Goal: Transaction & Acquisition: Purchase product/service

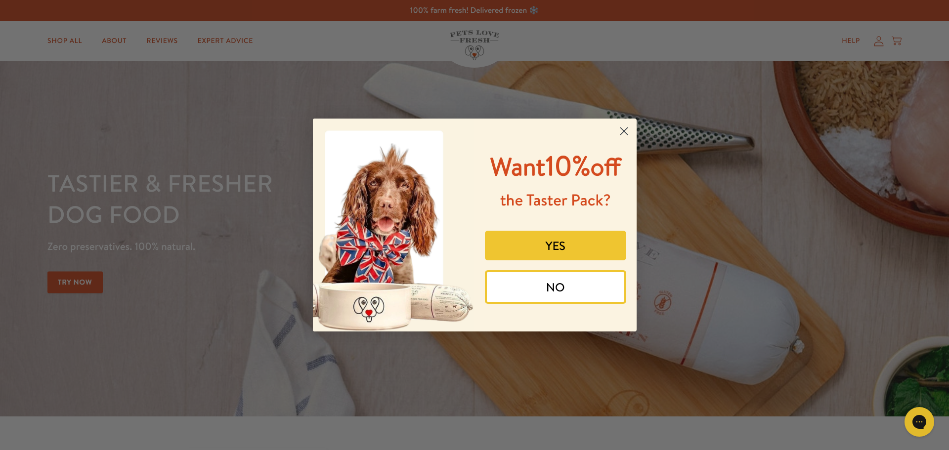
click at [623, 131] on circle "Close dialog" at bounding box center [624, 131] width 16 height 16
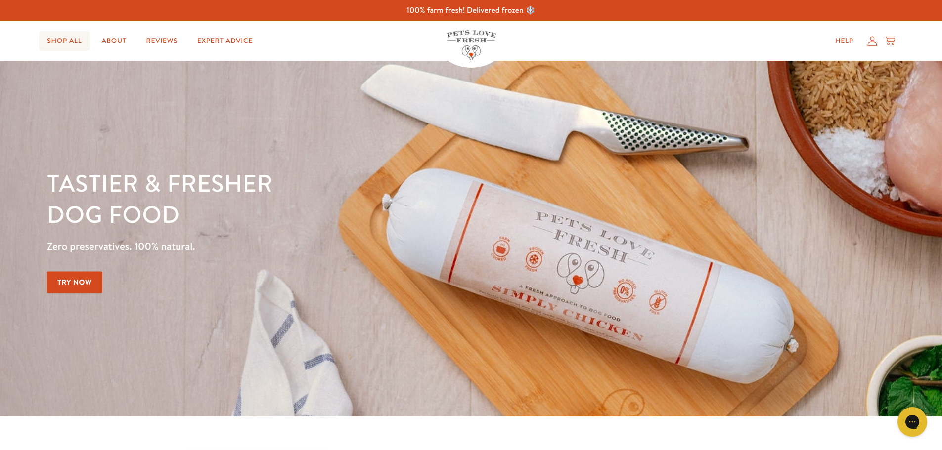
click at [56, 39] on link "Shop All" at bounding box center [64, 41] width 50 height 20
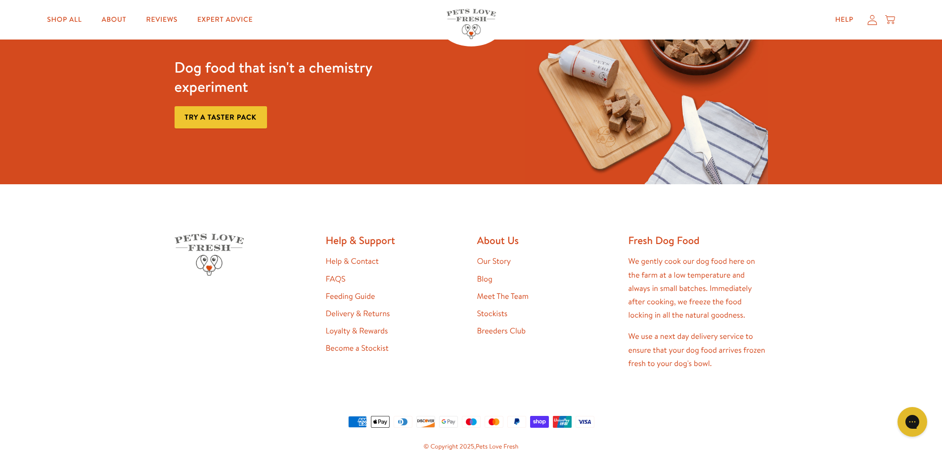
scroll to position [1585, 0]
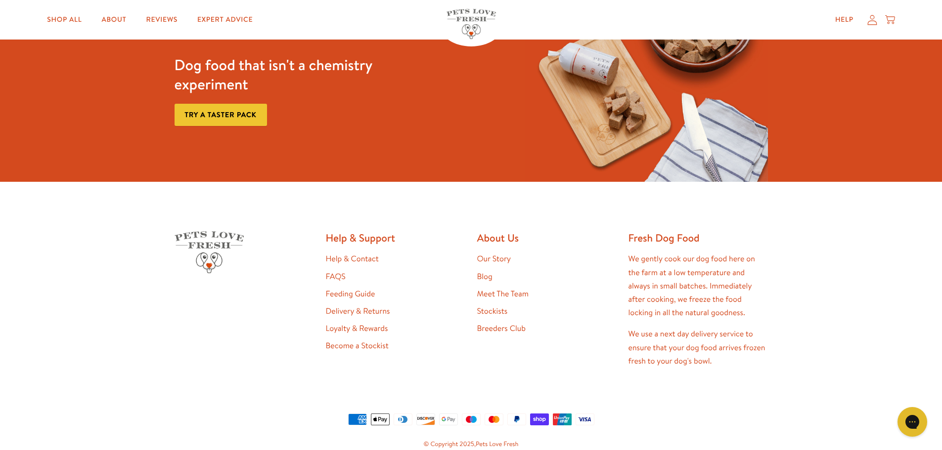
click at [337, 279] on link "FAQS" at bounding box center [336, 276] width 20 height 11
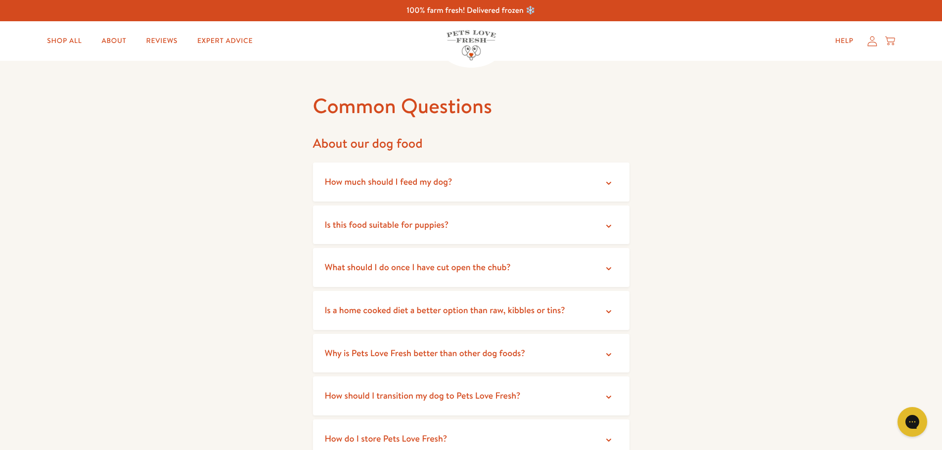
click at [611, 266] on icon at bounding box center [609, 269] width 10 height 10
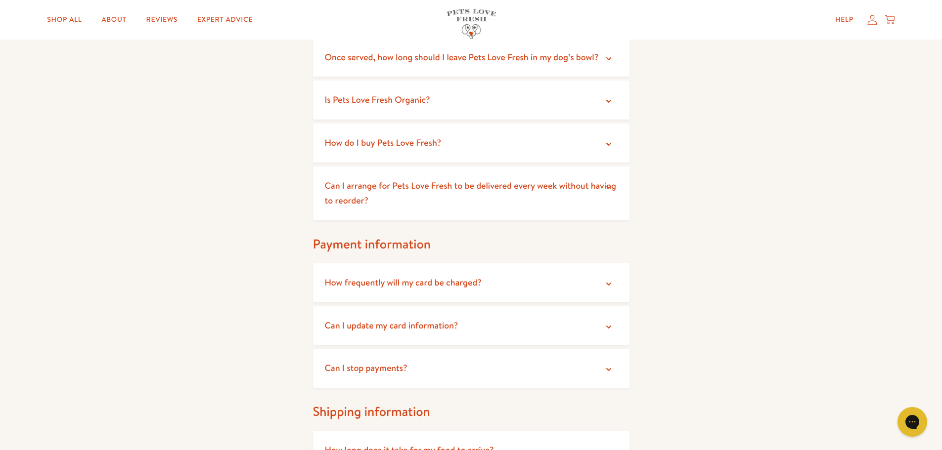
scroll to position [479, 0]
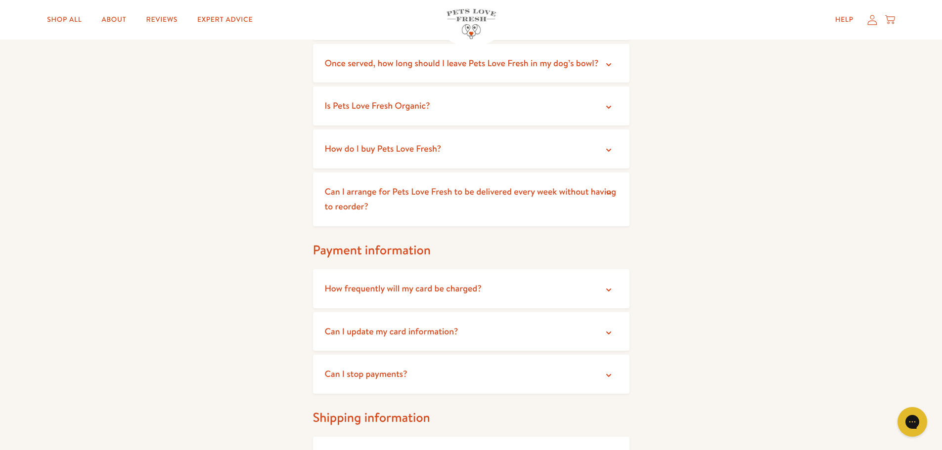
click at [612, 108] on icon at bounding box center [609, 107] width 10 height 10
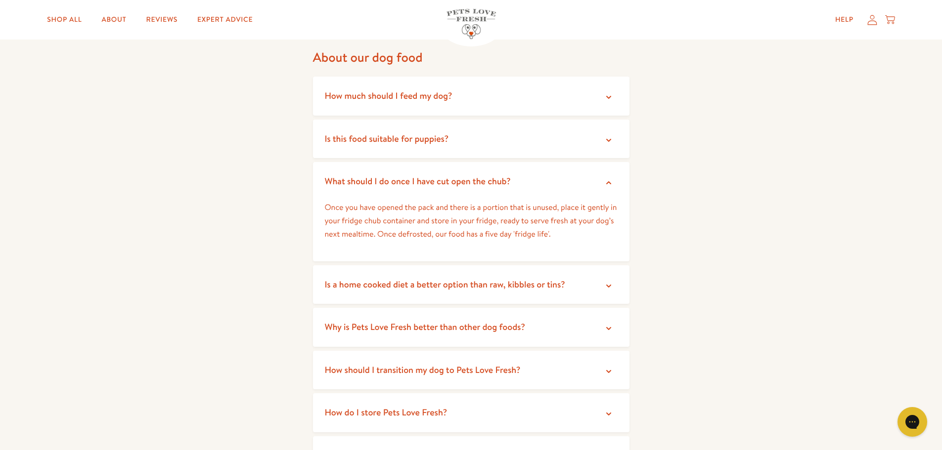
scroll to position [0, 0]
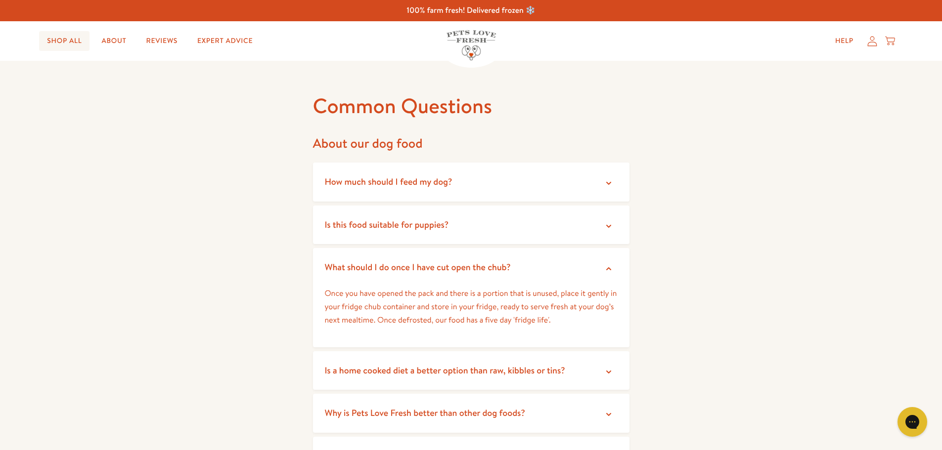
click at [64, 40] on link "Shop All" at bounding box center [64, 41] width 50 height 20
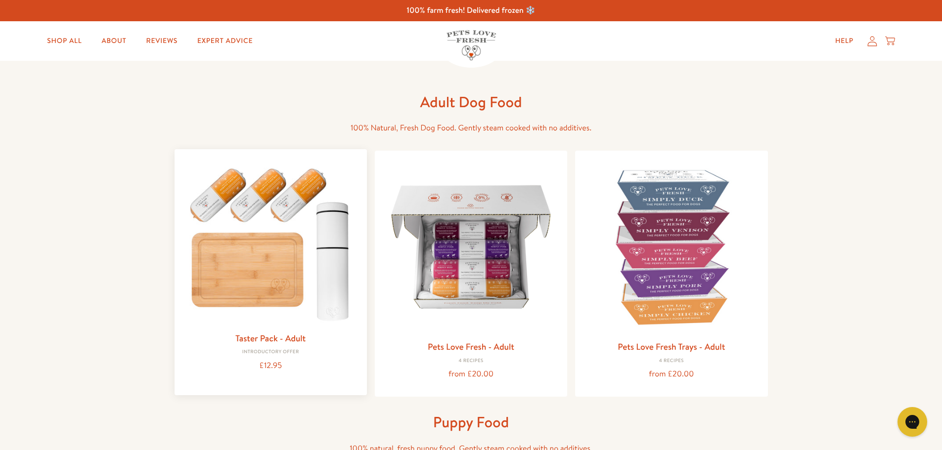
click at [292, 336] on link "Taster Pack - Adult" at bounding box center [270, 338] width 70 height 12
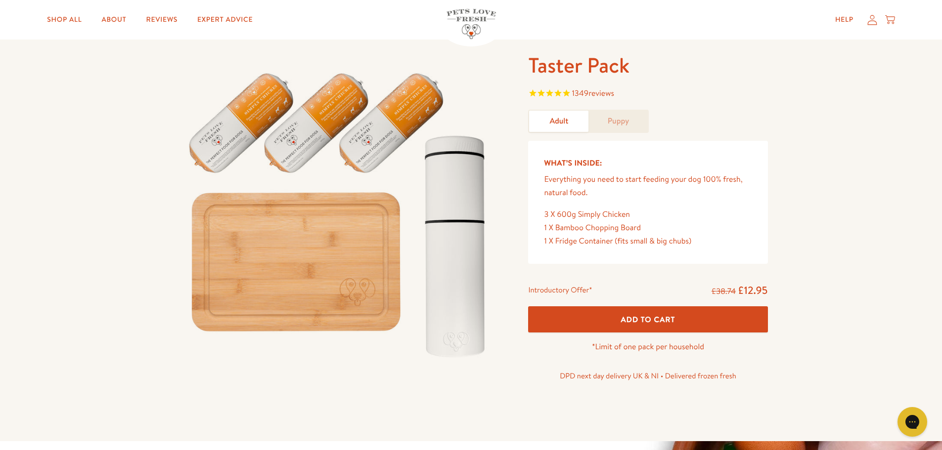
scroll to position [12, 0]
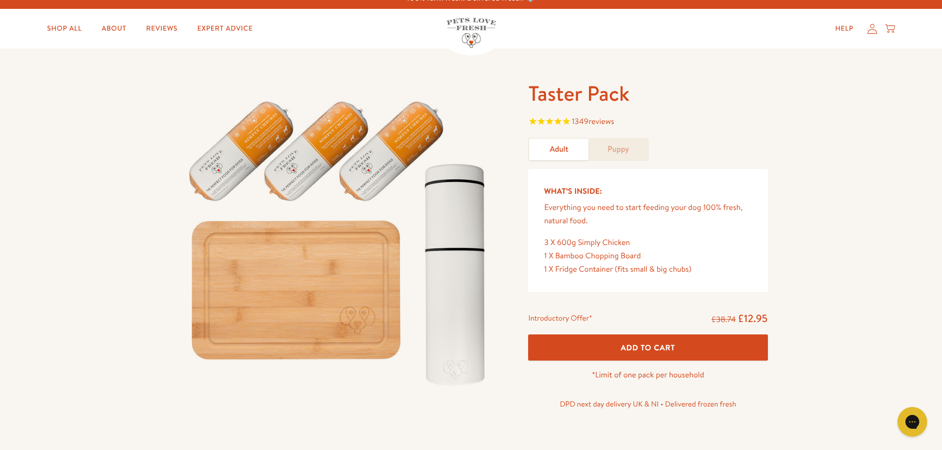
click at [644, 352] on span "Add To Cart" at bounding box center [648, 348] width 54 height 10
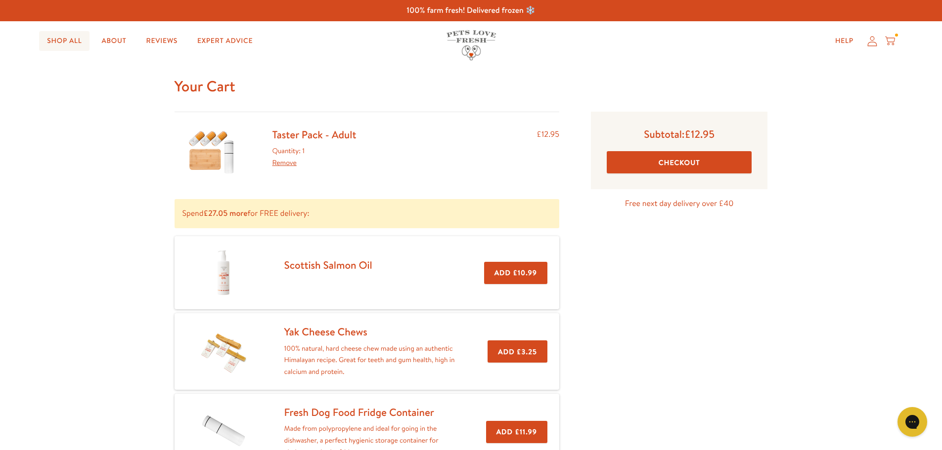
click at [60, 41] on link "Shop All" at bounding box center [64, 41] width 50 height 20
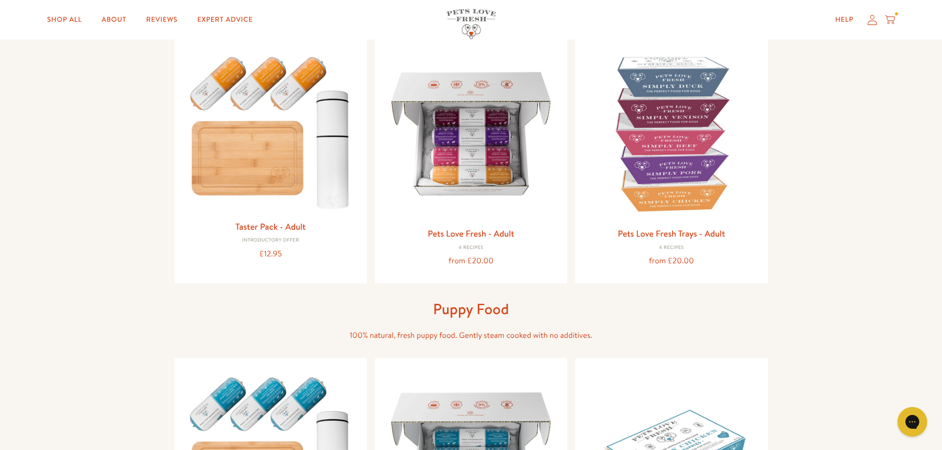
scroll to position [111, 0]
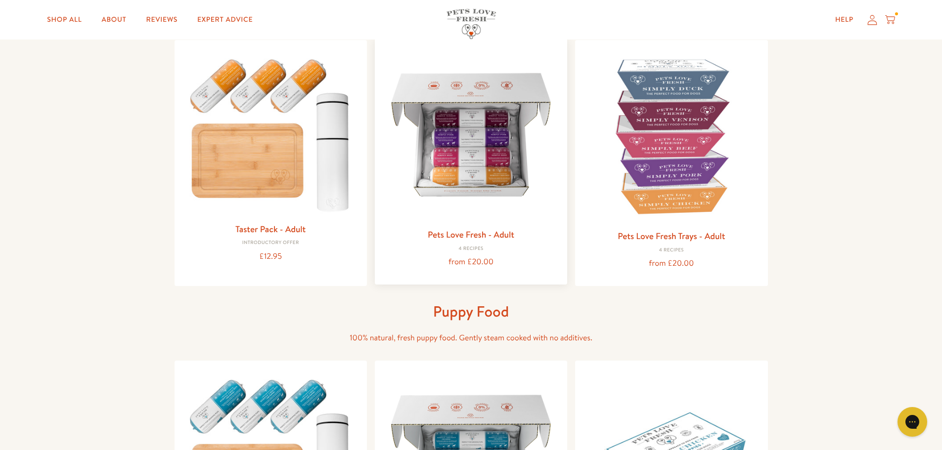
click at [499, 164] on img at bounding box center [471, 134] width 177 height 177
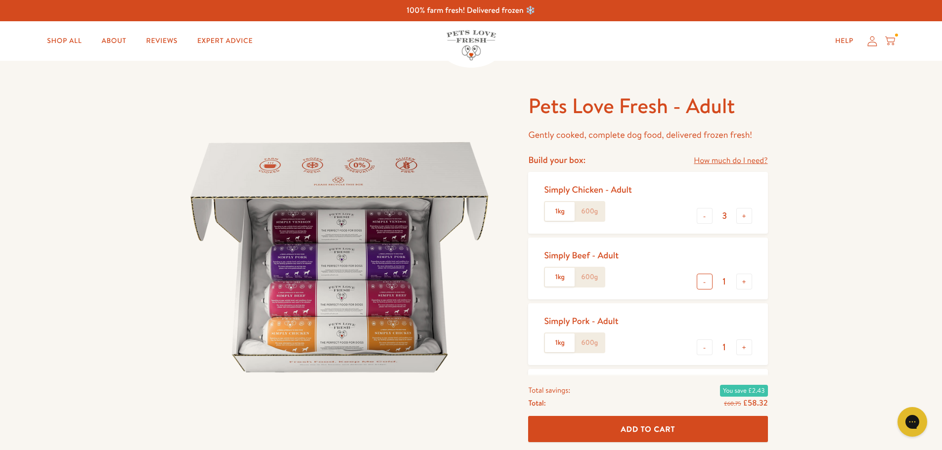
click at [705, 285] on button "-" at bounding box center [705, 282] width 16 height 16
type input "0"
click at [706, 348] on button "-" at bounding box center [705, 348] width 16 height 16
type input "0"
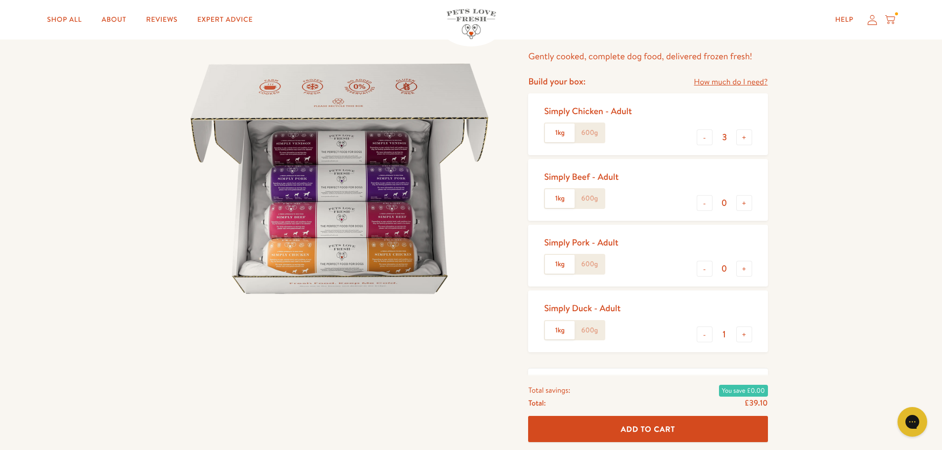
scroll to position [68, 0]
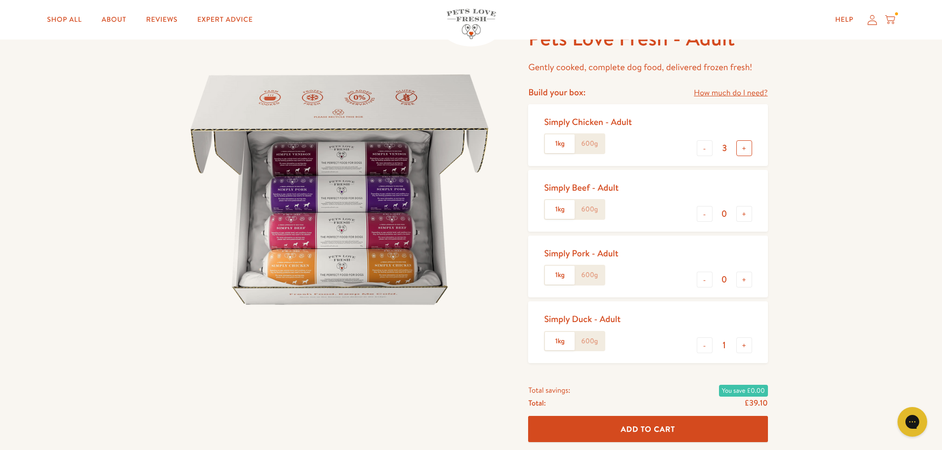
click at [741, 149] on button "+" at bounding box center [744, 148] width 16 height 16
click at [706, 150] on button "-" at bounding box center [705, 148] width 16 height 16
type input "3"
click at [666, 430] on span "Add To Cart" at bounding box center [648, 429] width 54 height 10
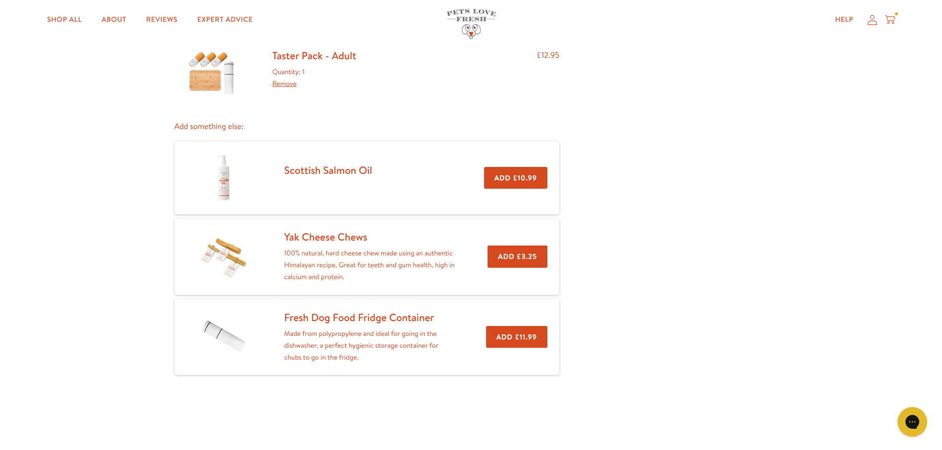
scroll to position [178, 0]
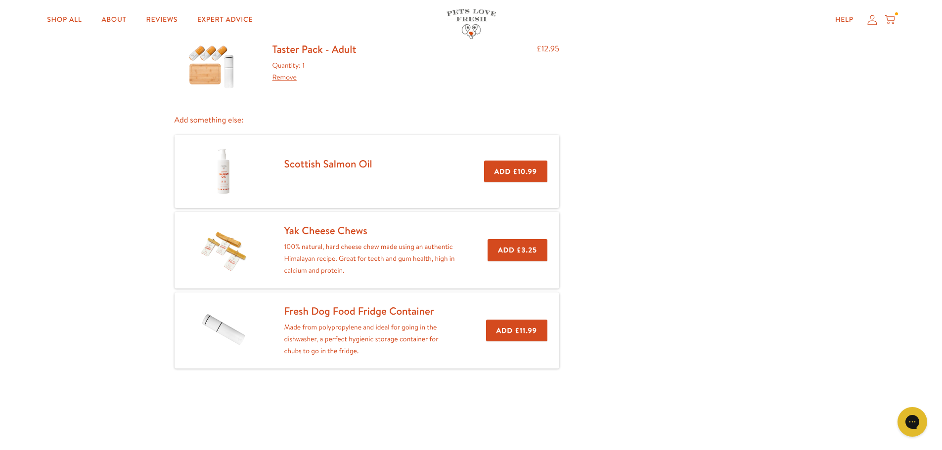
click at [329, 230] on link "Yak Cheese Chews" at bounding box center [325, 230] width 83 height 14
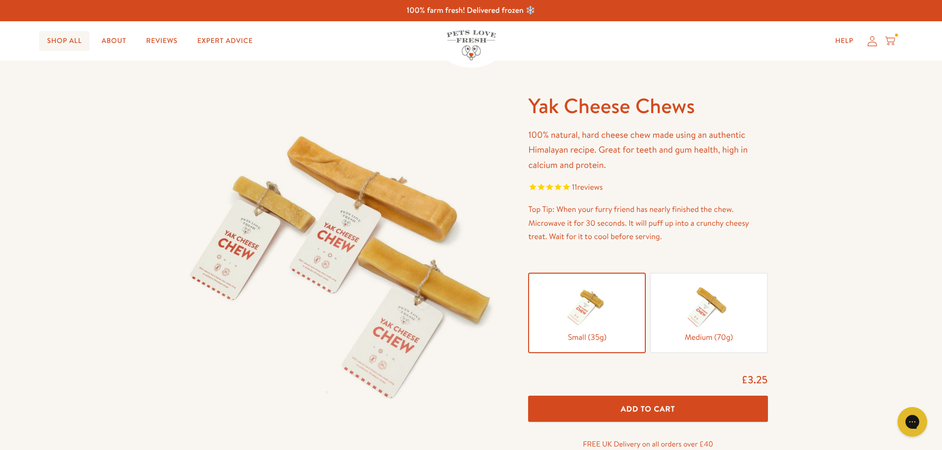
click at [61, 39] on link "Shop All" at bounding box center [64, 41] width 50 height 20
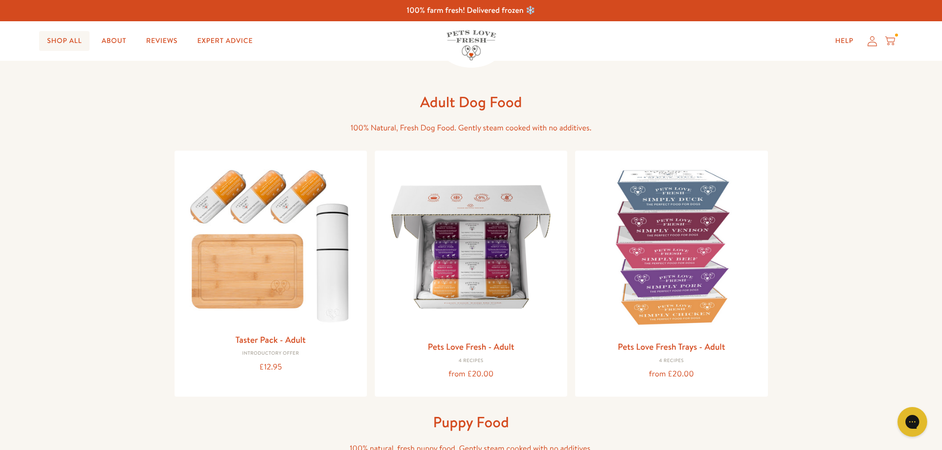
click at [67, 38] on link "Shop All" at bounding box center [64, 41] width 50 height 20
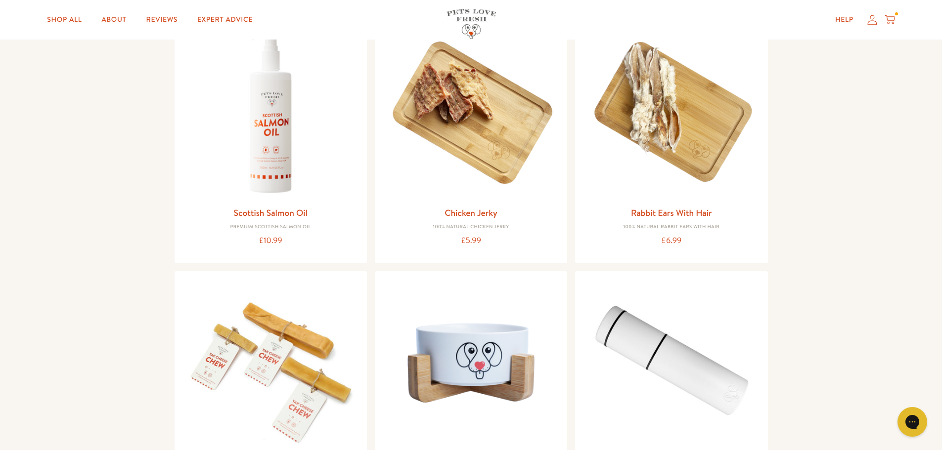
scroll to position [777, 0]
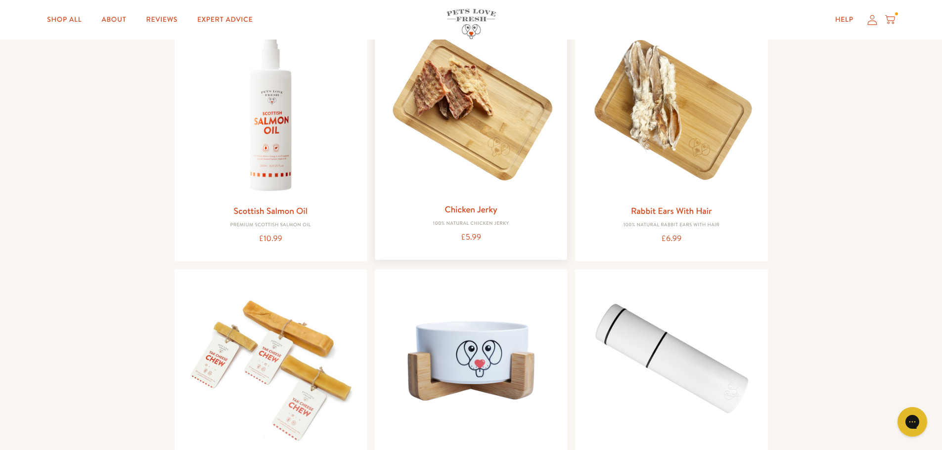
click at [469, 131] on img at bounding box center [471, 110] width 177 height 177
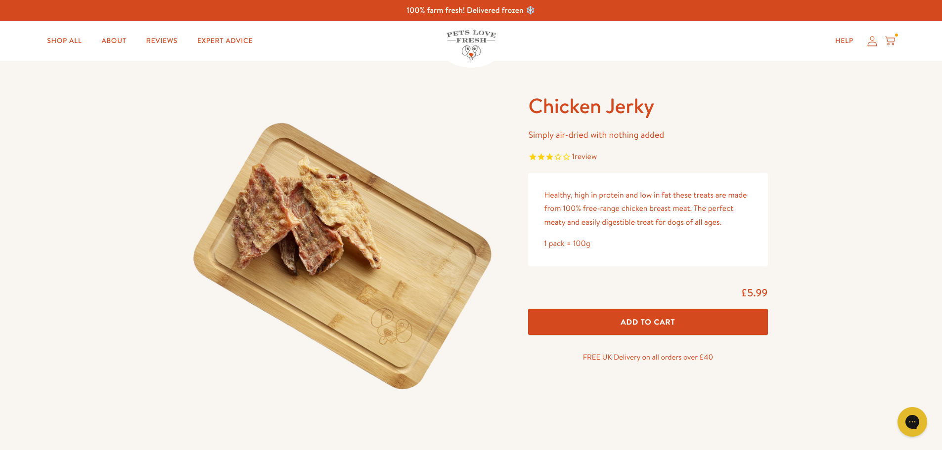
click at [892, 45] on icon at bounding box center [890, 41] width 10 height 11
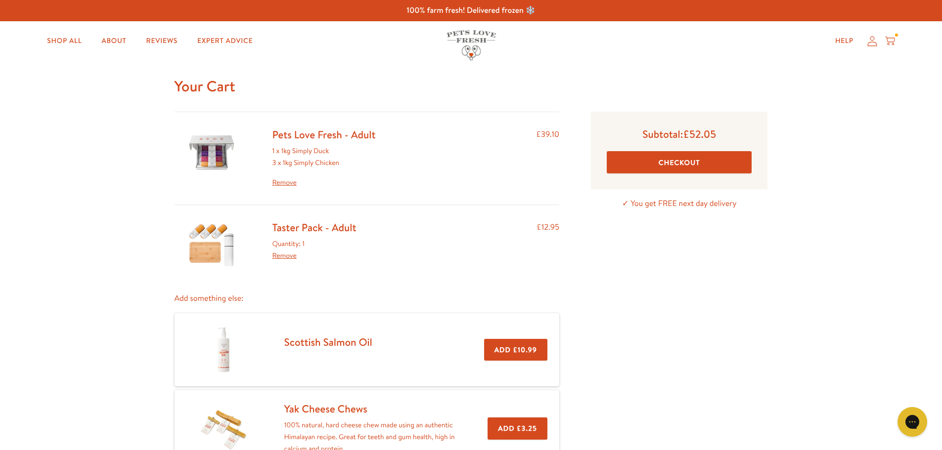
click at [308, 228] on link "Taster Pack - Adult" at bounding box center [314, 228] width 84 height 14
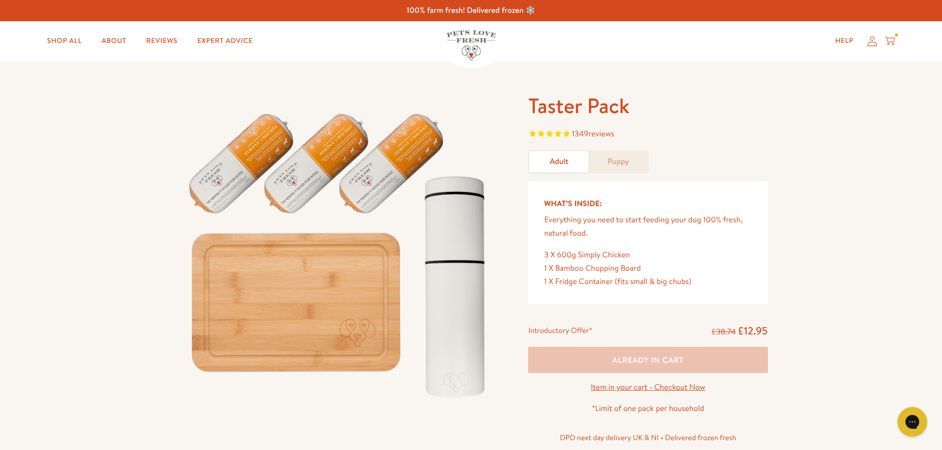
click at [888, 39] on icon at bounding box center [890, 41] width 10 height 11
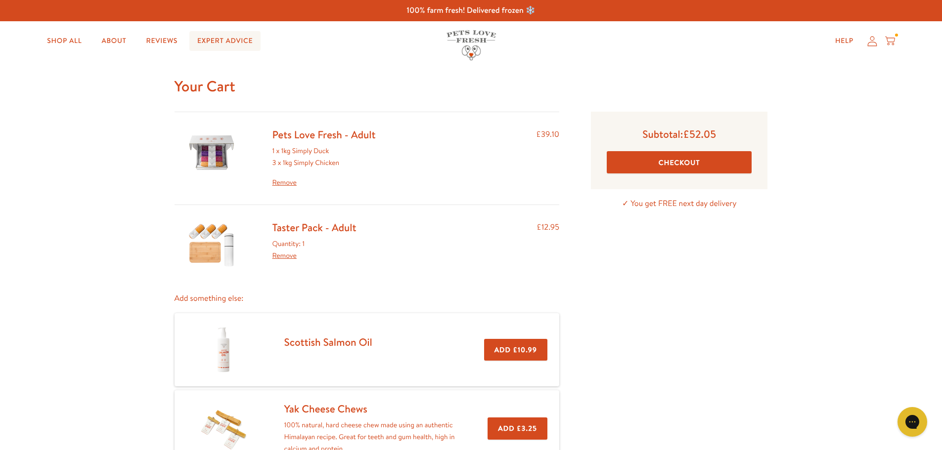
click at [238, 37] on link "Expert Advice" at bounding box center [224, 41] width 71 height 20
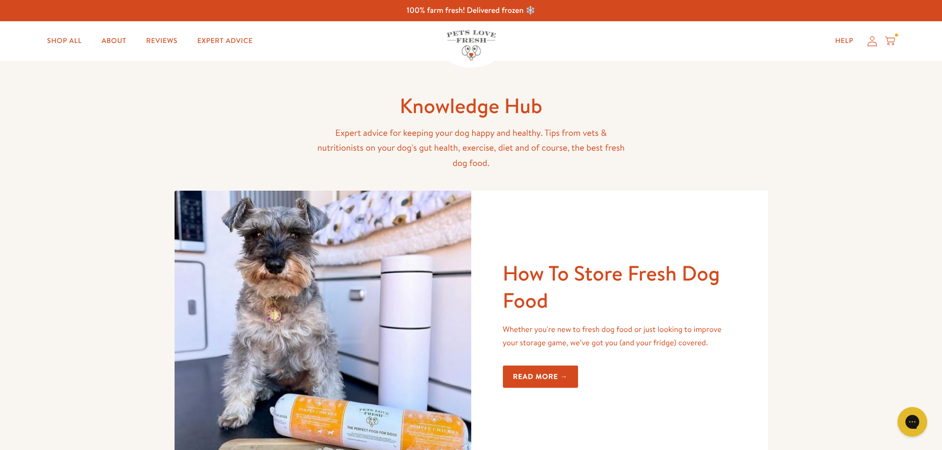
click at [893, 36] on icon at bounding box center [890, 41] width 10 height 11
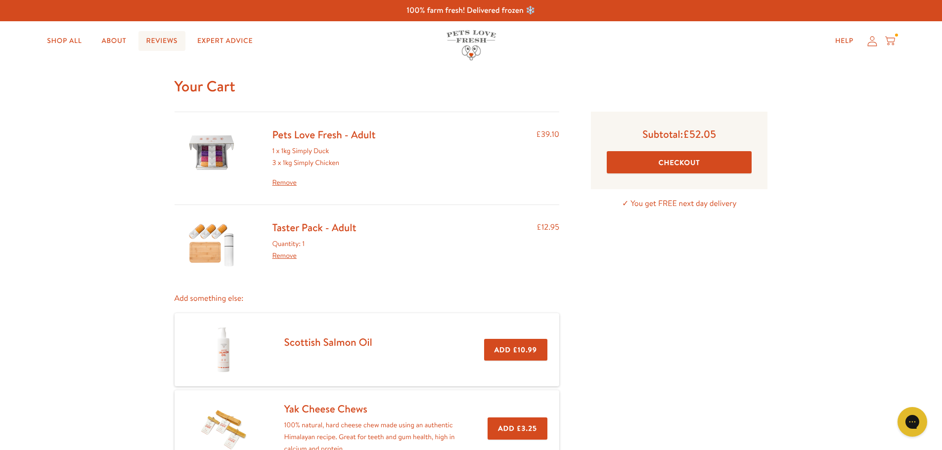
click at [171, 41] on link "Reviews" at bounding box center [161, 41] width 47 height 20
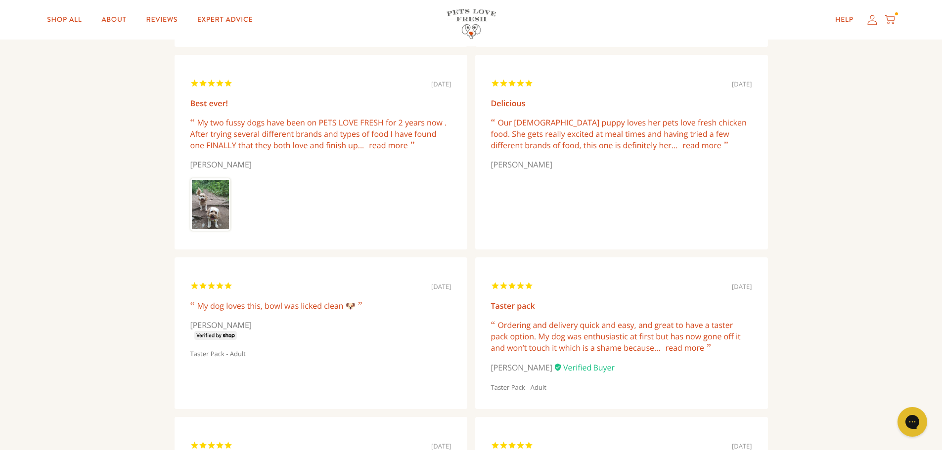
scroll to position [778, 0]
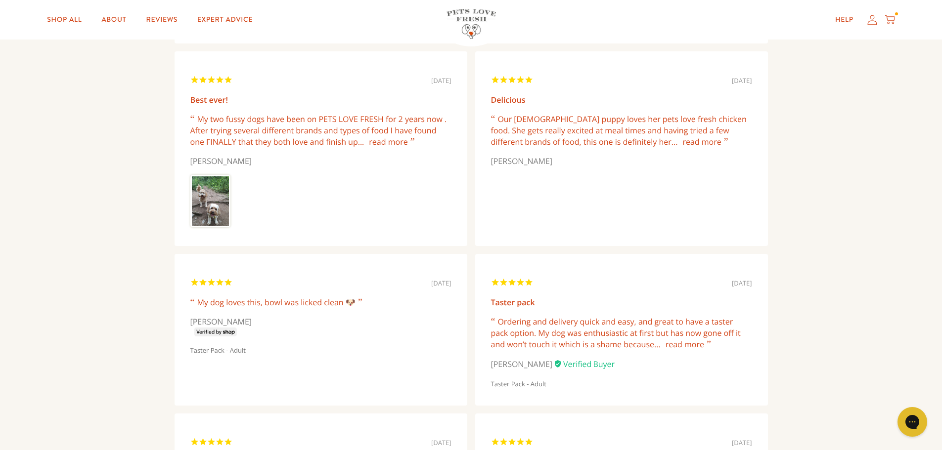
click at [685, 346] on link "read more" at bounding box center [685, 344] width 39 height 11
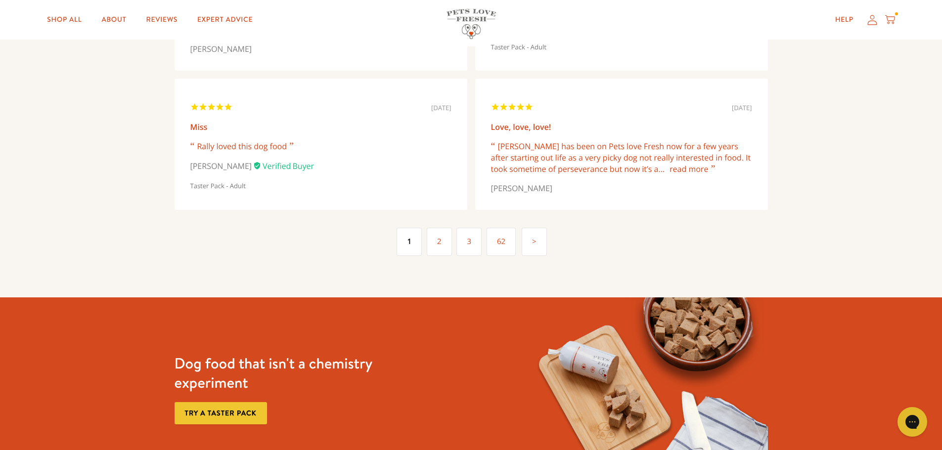
scroll to position [2433, 0]
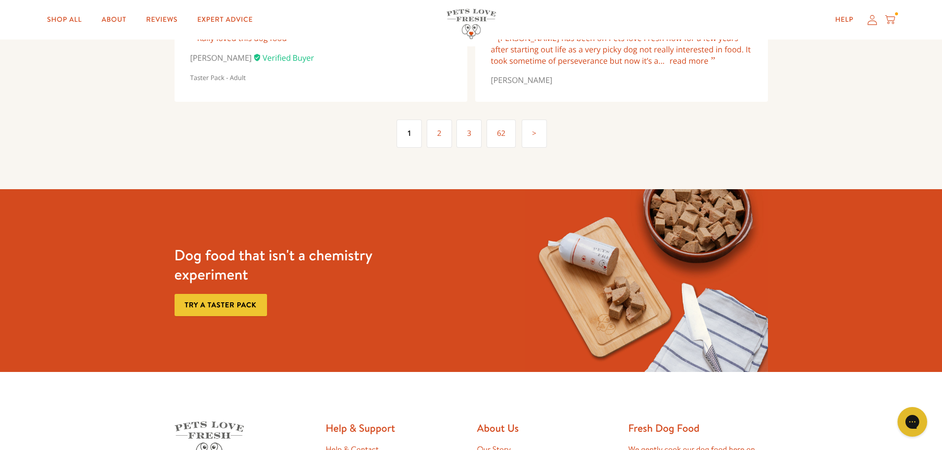
click at [891, 21] on icon at bounding box center [890, 19] width 10 height 11
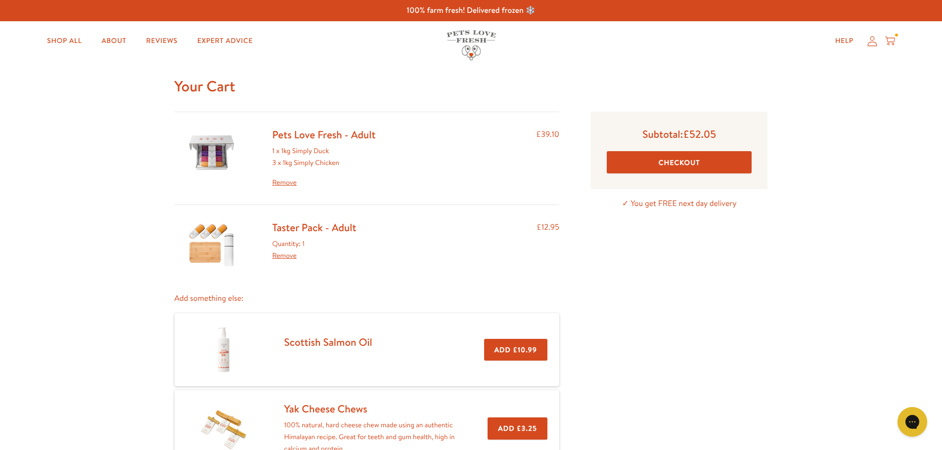
click at [682, 160] on button "Checkout" at bounding box center [679, 162] width 145 height 22
